Goal: Transaction & Acquisition: Purchase product/service

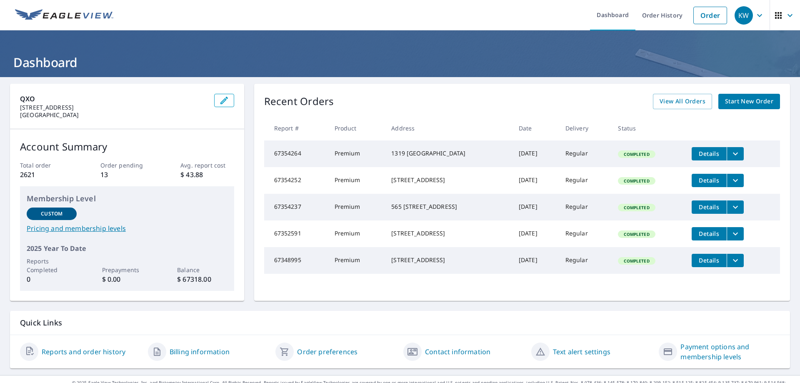
click at [735, 100] on span "Start New Order" at bounding box center [749, 101] width 48 height 10
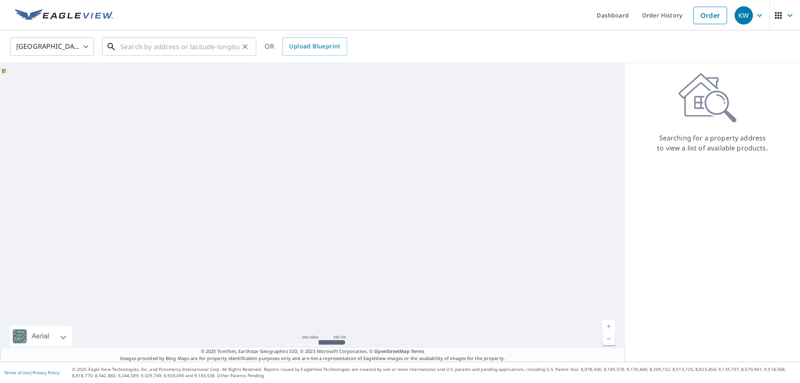
click at [190, 44] on input "text" at bounding box center [179, 46] width 119 height 23
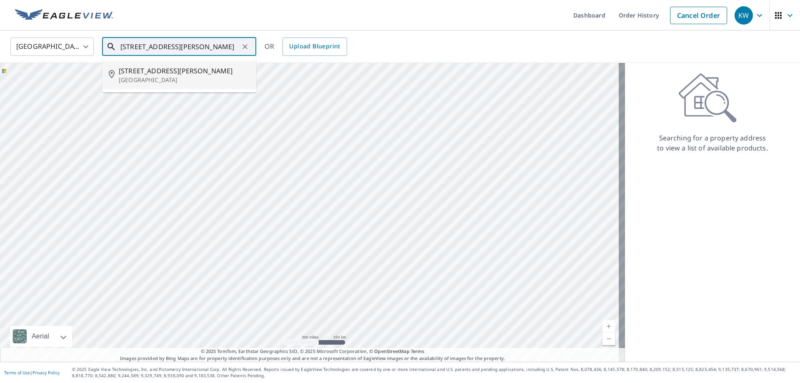
click at [176, 83] on p "[GEOGRAPHIC_DATA]" at bounding box center [184, 80] width 131 height 8
type input "[STREET_ADDRESS][PERSON_NAME]"
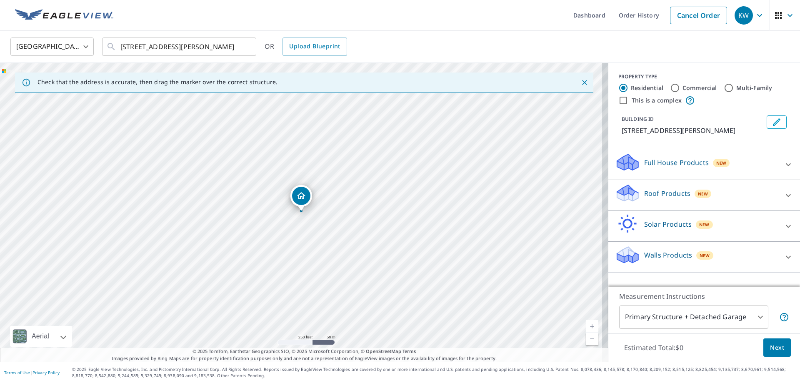
click at [739, 194] on div "Roof Products New" at bounding box center [696, 195] width 163 height 24
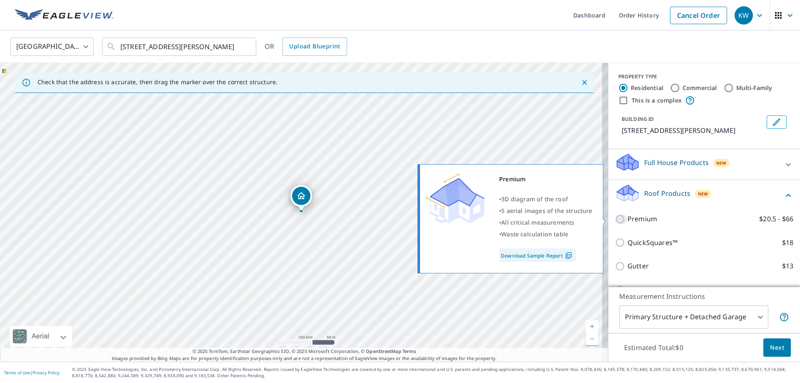
click at [615, 215] on input "Premium $20.5 - $66" at bounding box center [621, 219] width 12 height 10
checkbox input "true"
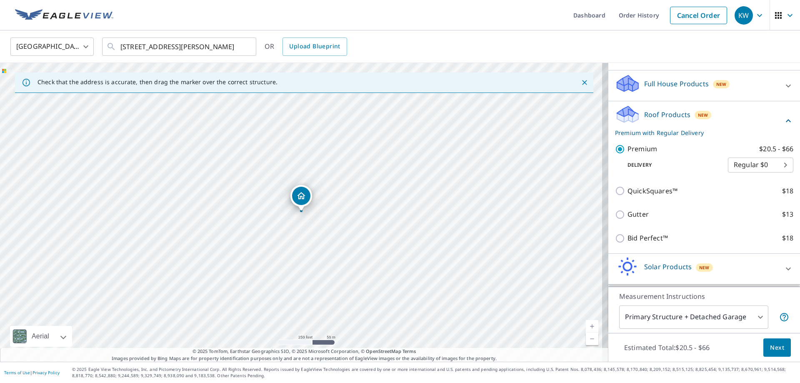
scroll to position [107, 0]
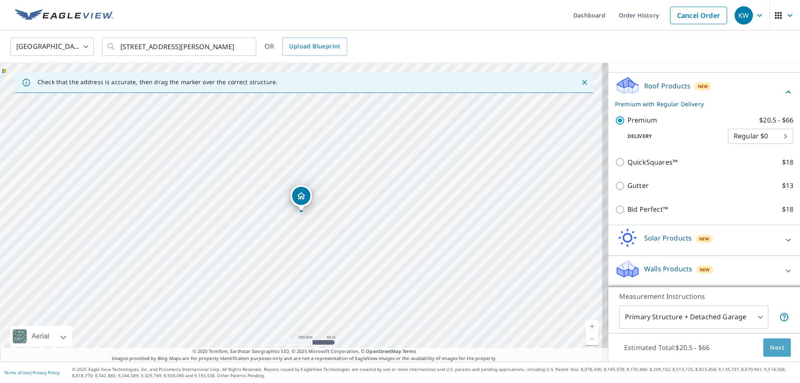
click at [770, 342] on span "Next" at bounding box center [777, 347] width 14 height 10
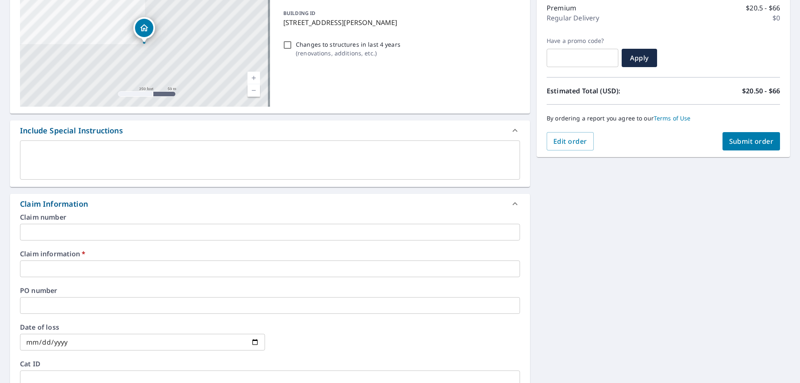
scroll to position [125, 0]
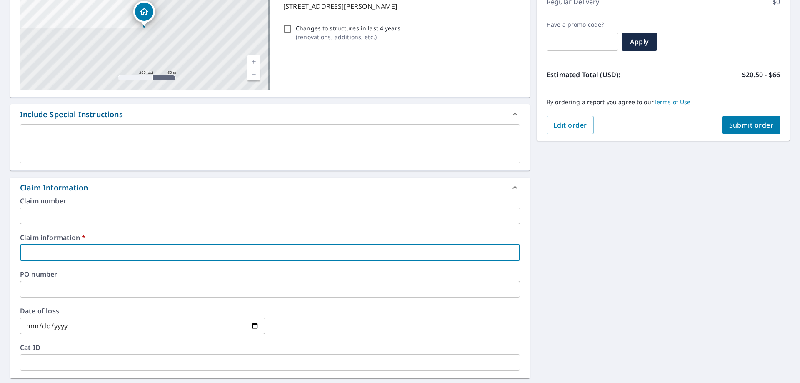
click at [82, 246] on input "text" at bounding box center [270, 252] width 500 height 17
type input "K"
checkbox input "true"
type input "KW"
checkbox input "true"
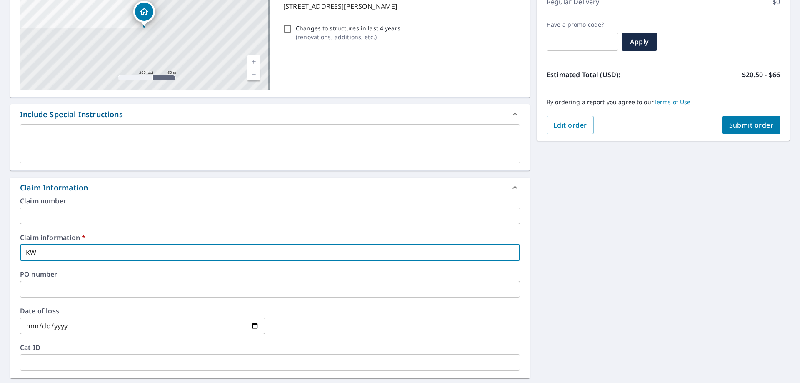
type input "KWJ"
checkbox input "true"
type input "KWJO"
checkbox input "true"
type input "KWJOE"
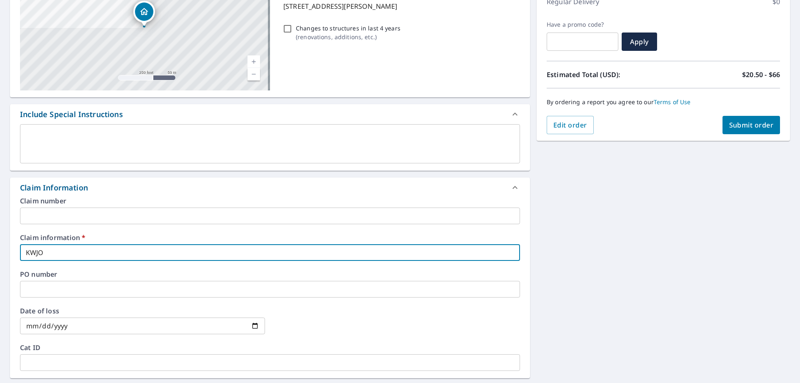
checkbox input "true"
type input "KWJOEQ"
checkbox input "true"
type input "KWJOEQ"
click at [737, 122] on span "Submit order" at bounding box center [751, 124] width 45 height 9
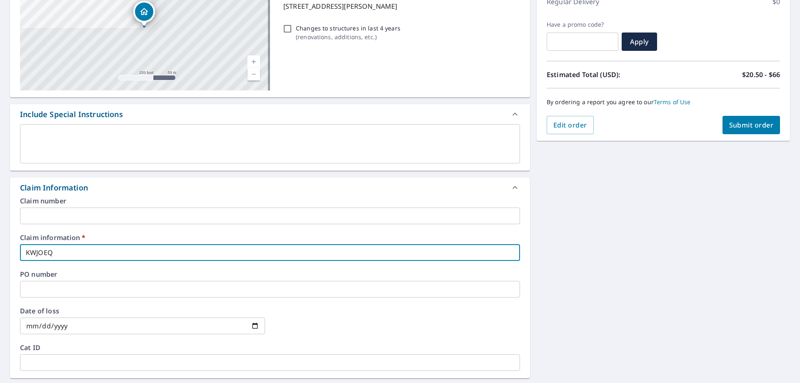
checkbox input "true"
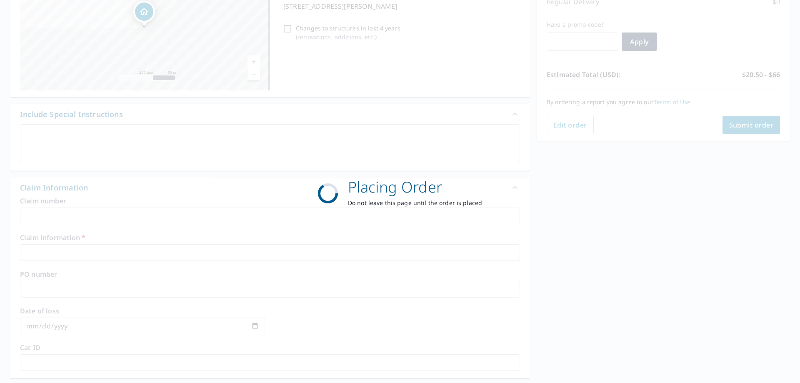
scroll to position [107, 0]
